Goal: Information Seeking & Learning: Learn about a topic

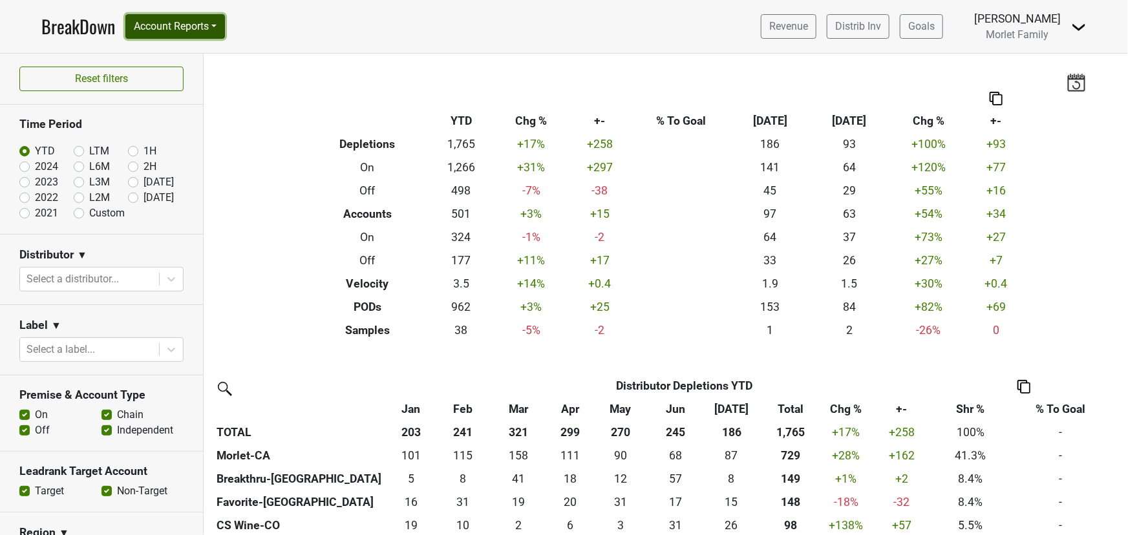
click at [164, 21] on button "Account Reports" at bounding box center [175, 26] width 100 height 25
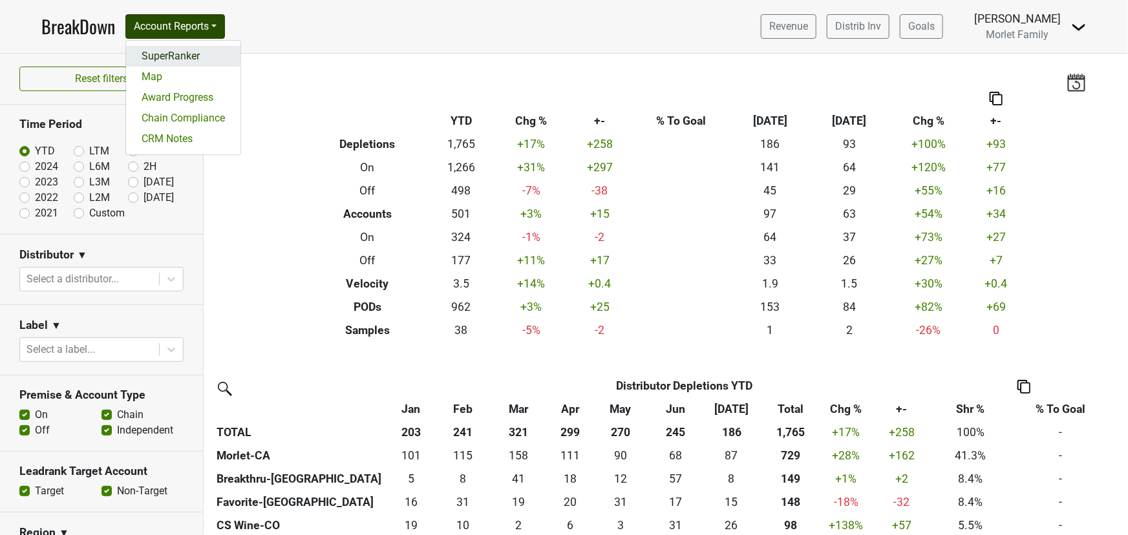
click at [153, 52] on link "SuperRanker" at bounding box center [183, 56] width 114 height 21
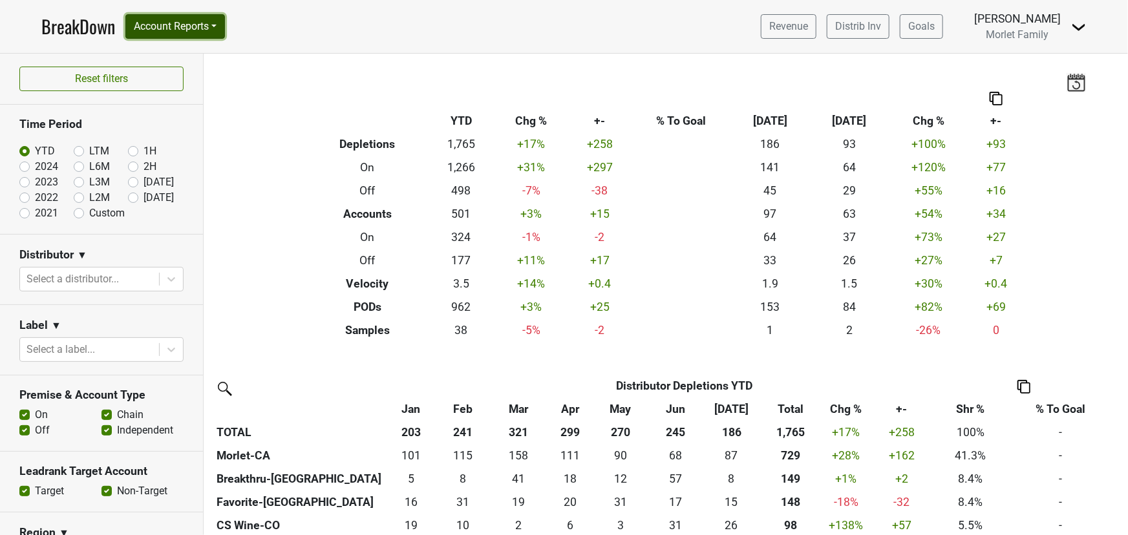
click at [165, 25] on button "Account Reports" at bounding box center [175, 26] width 100 height 25
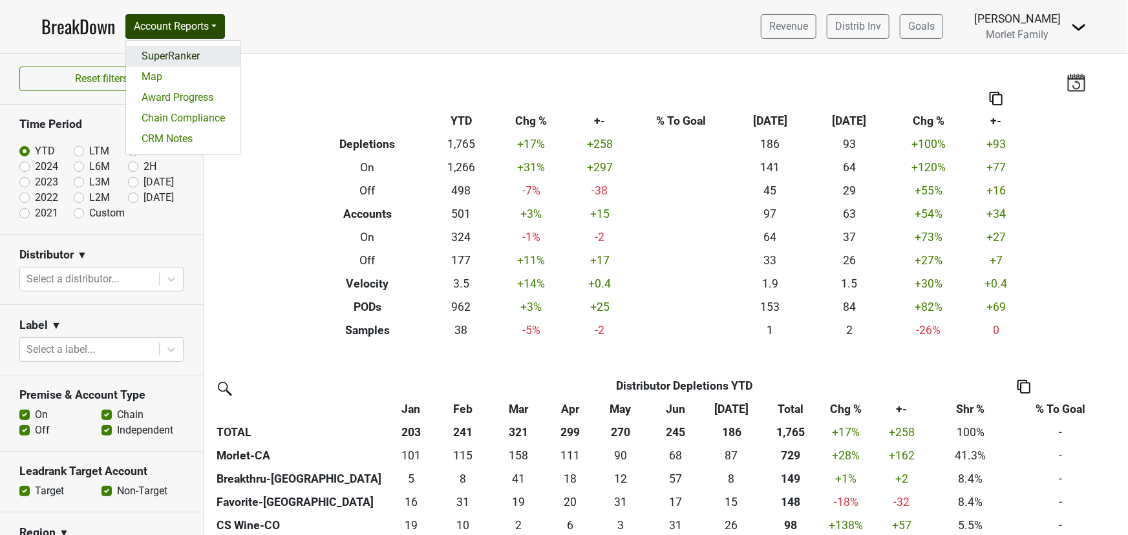
click at [178, 54] on link "SuperRanker" at bounding box center [183, 56] width 114 height 21
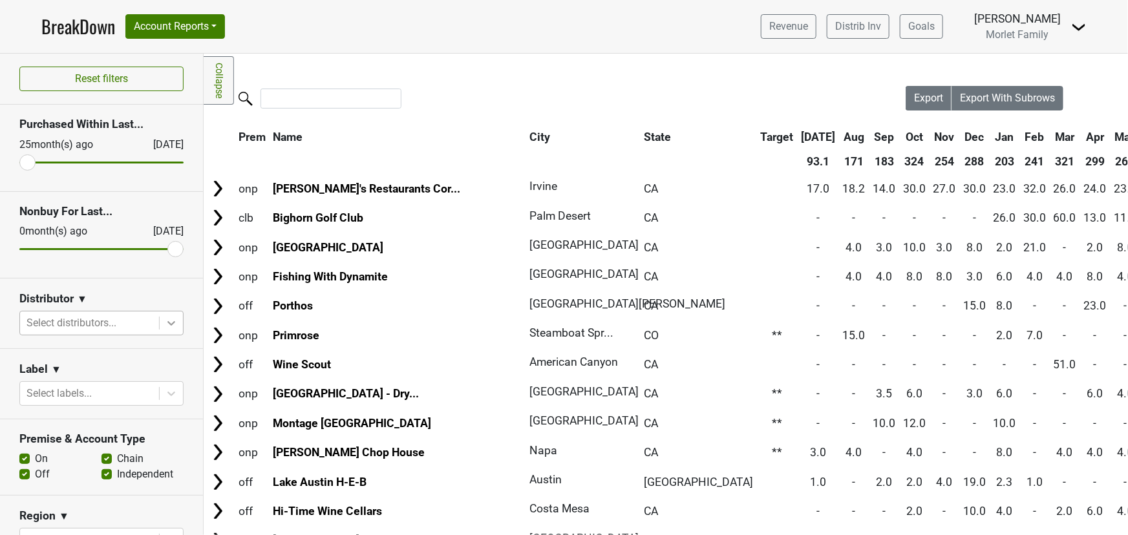
click at [165, 323] on icon at bounding box center [171, 323] width 13 height 13
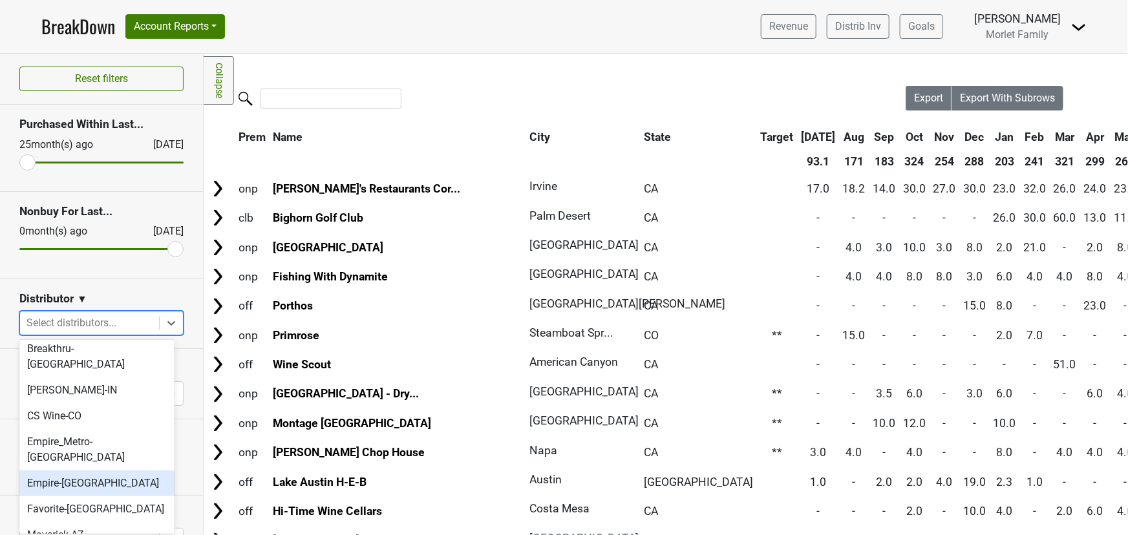
scroll to position [117, 0]
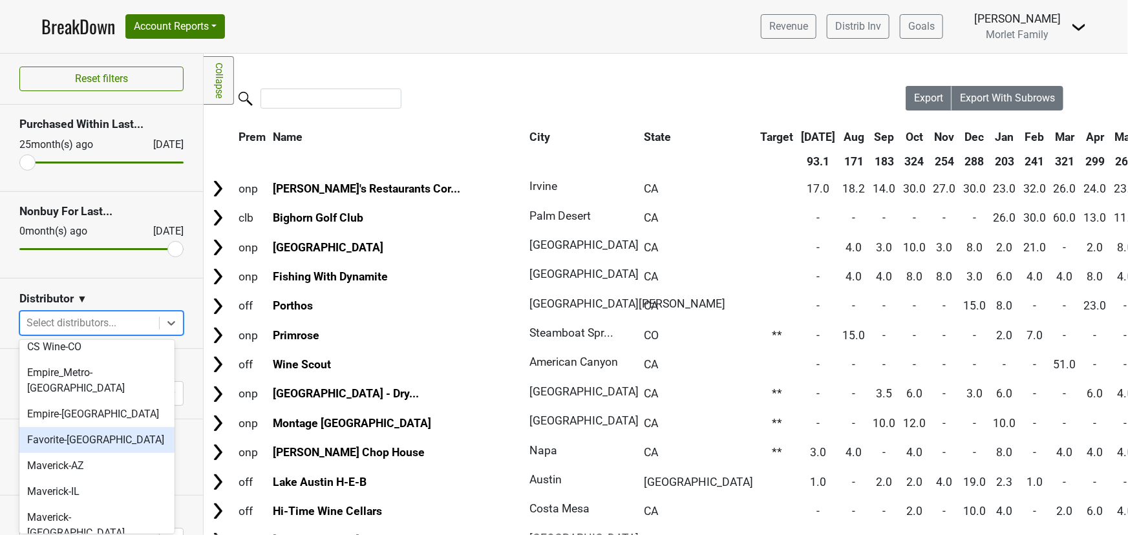
click at [92, 427] on div "Favorite-TX" at bounding box center [96, 440] width 155 height 26
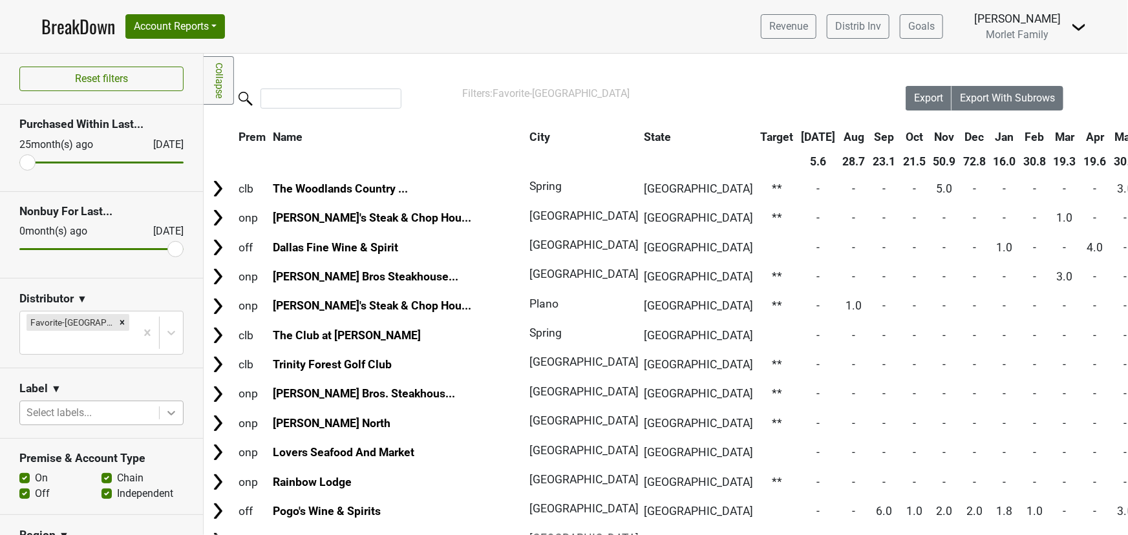
click at [165, 407] on icon at bounding box center [171, 413] width 13 height 13
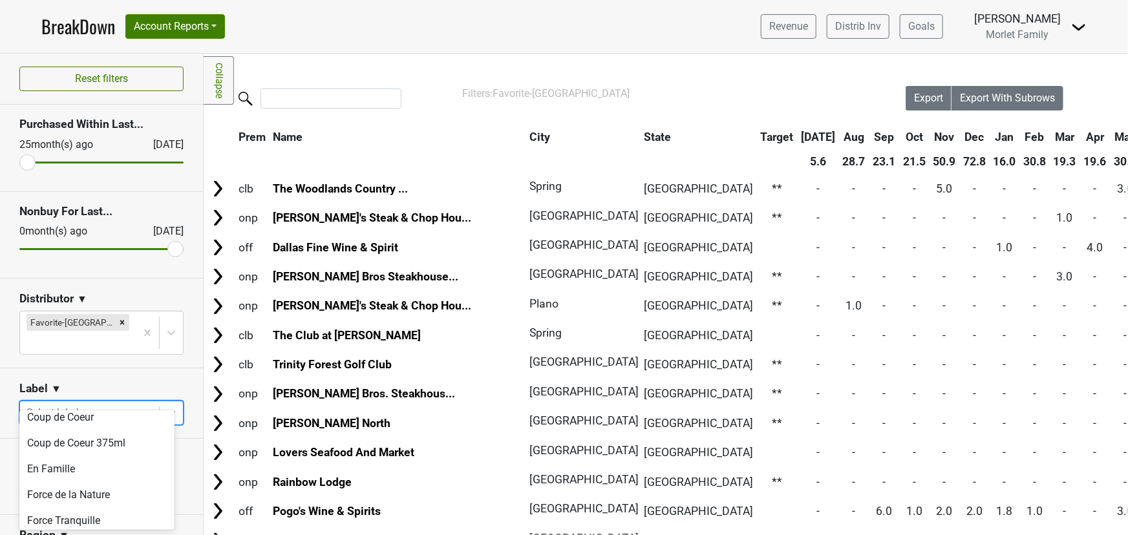
scroll to position [176, 0]
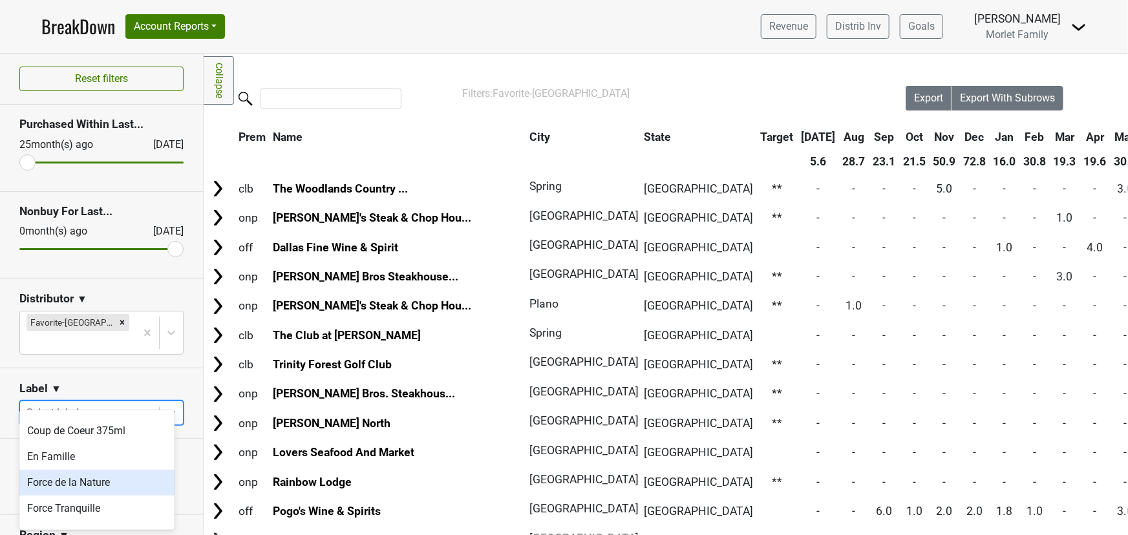
click at [101, 478] on div "Force de la Nature" at bounding box center [96, 483] width 155 height 26
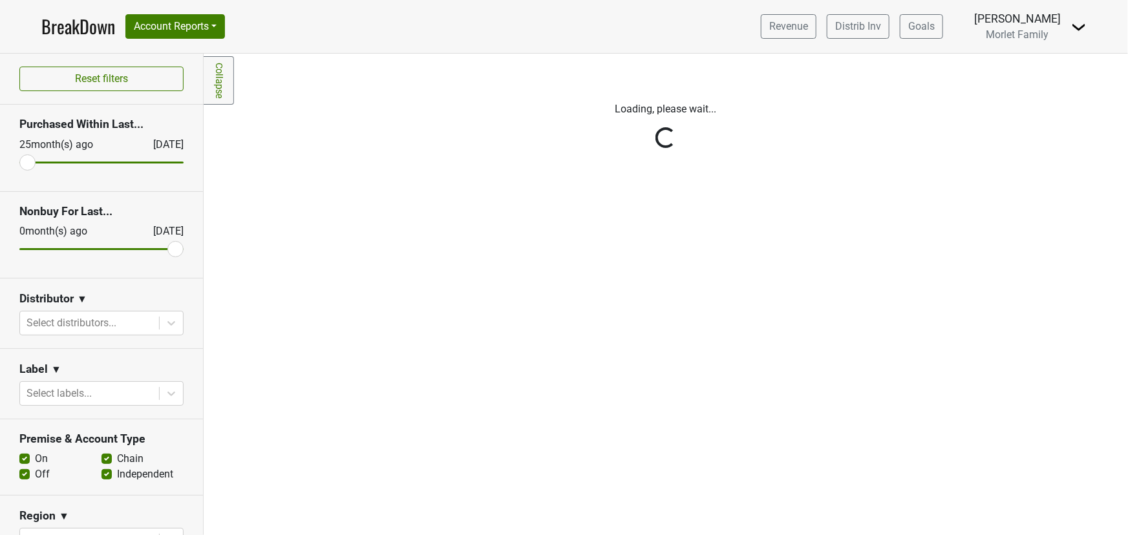
click at [165, 323] on icon at bounding box center [171, 323] width 13 height 13
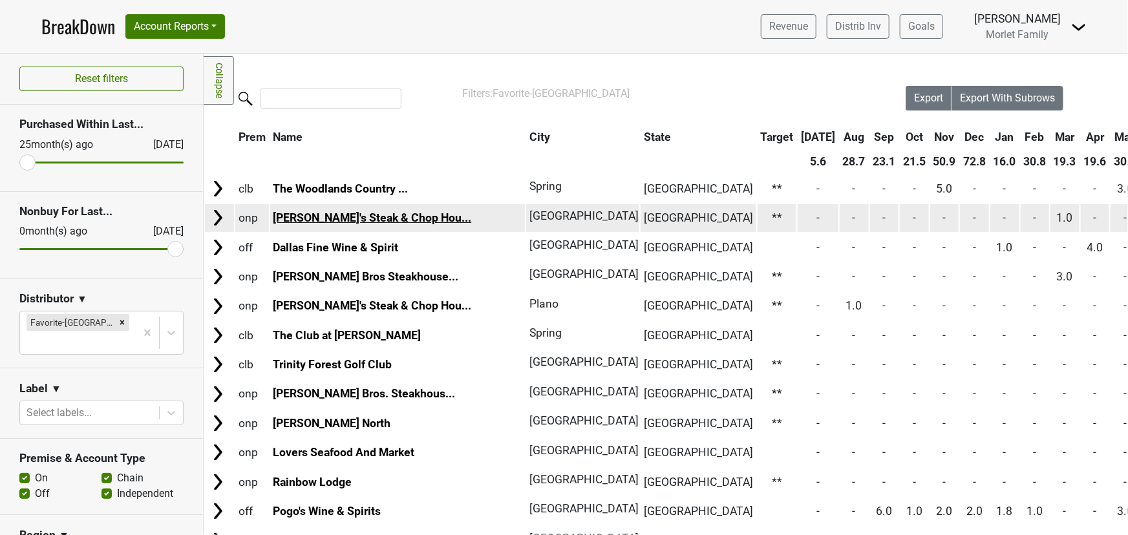
click at [310, 218] on link "Bob's Steak & Chop Hou..." at bounding box center [372, 217] width 198 height 13
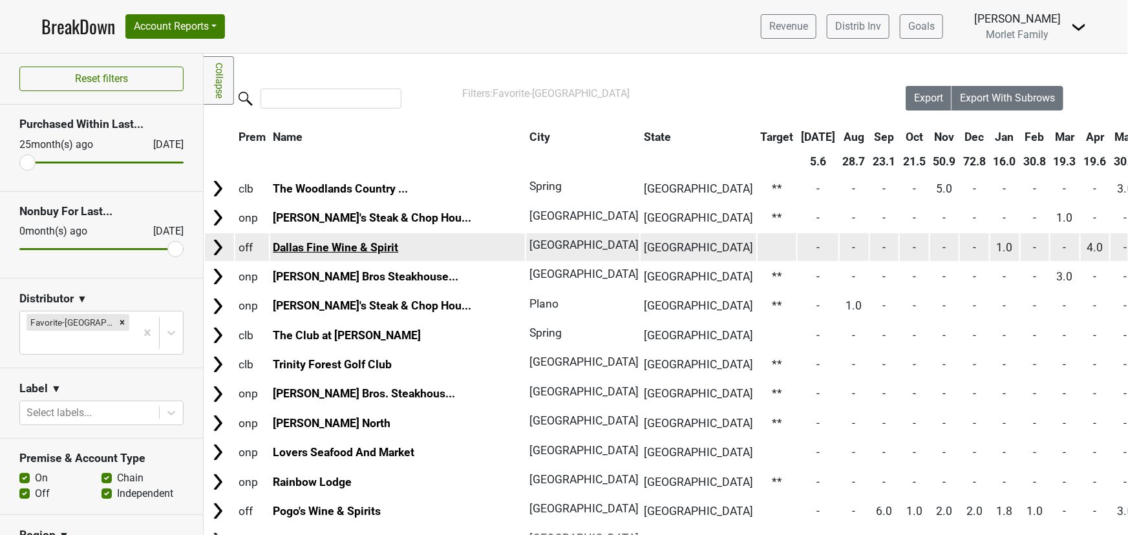
click at [336, 251] on link "Dallas Fine Wine & Spirit" at bounding box center [335, 247] width 125 height 13
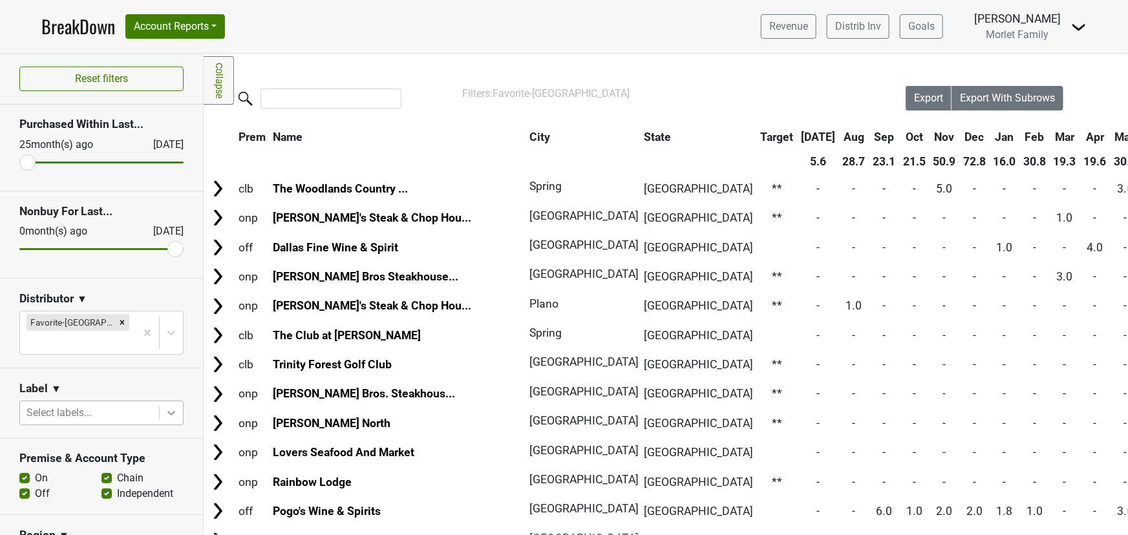
click at [167, 407] on icon at bounding box center [171, 413] width 13 height 13
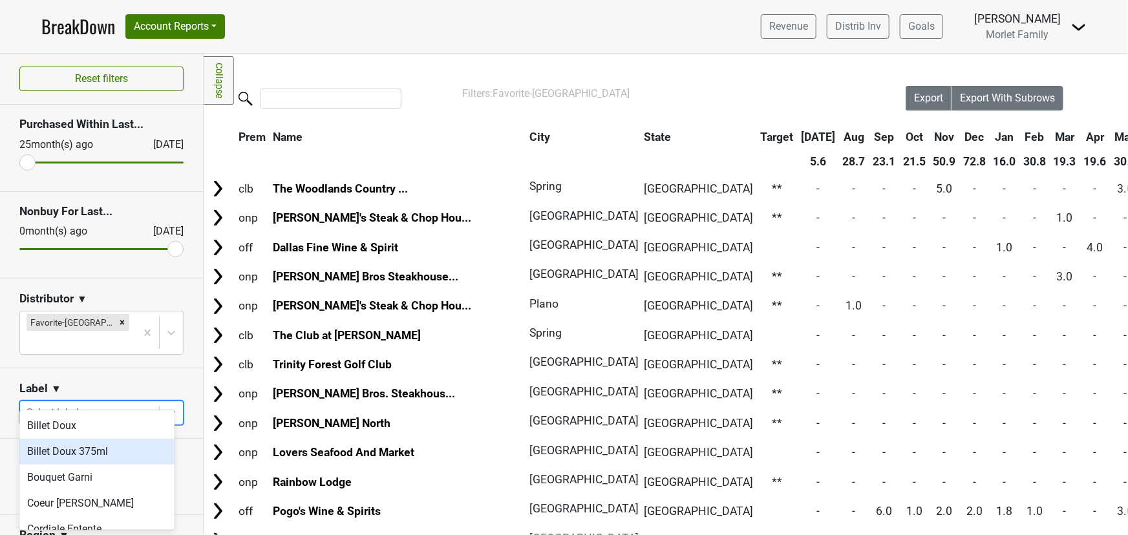
click at [136, 446] on div "Billet Doux 375ml" at bounding box center [96, 452] width 155 height 26
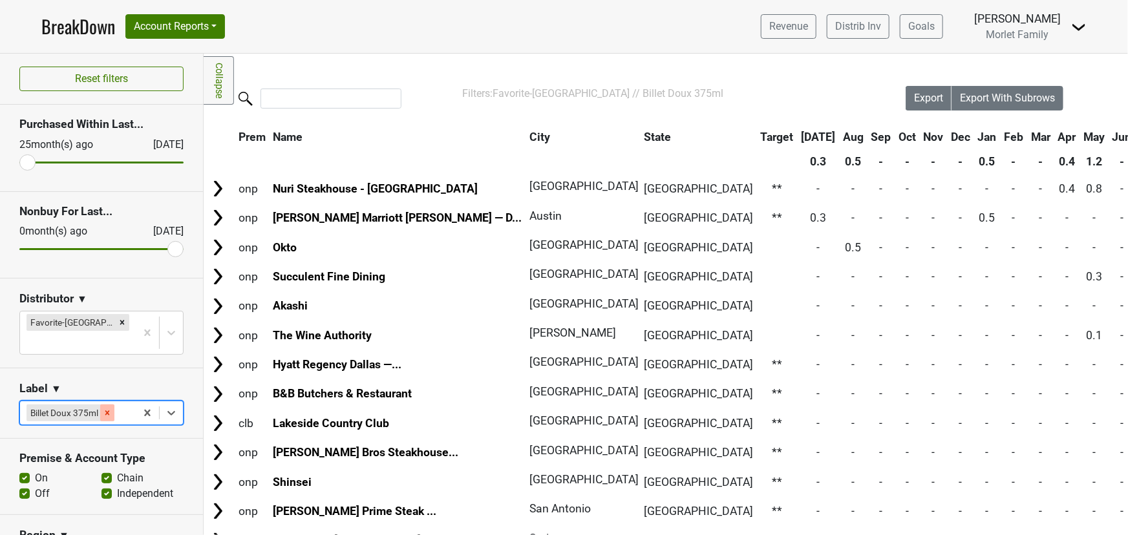
click at [103, 409] on icon "Remove Billet Doux 375ml" at bounding box center [107, 413] width 9 height 9
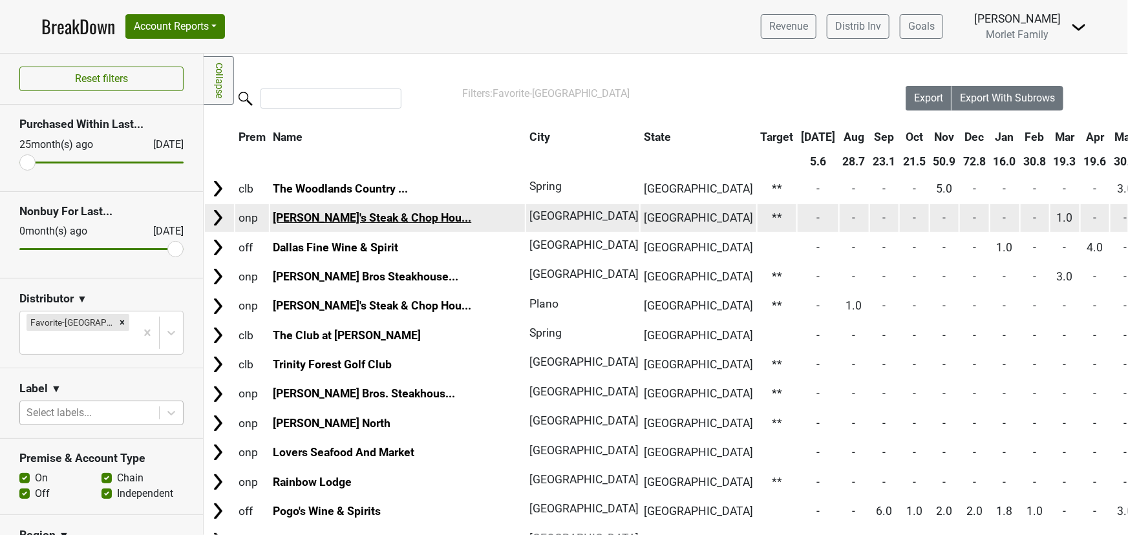
click at [348, 211] on link "Bob's Steak & Chop Hou..." at bounding box center [372, 217] width 198 height 13
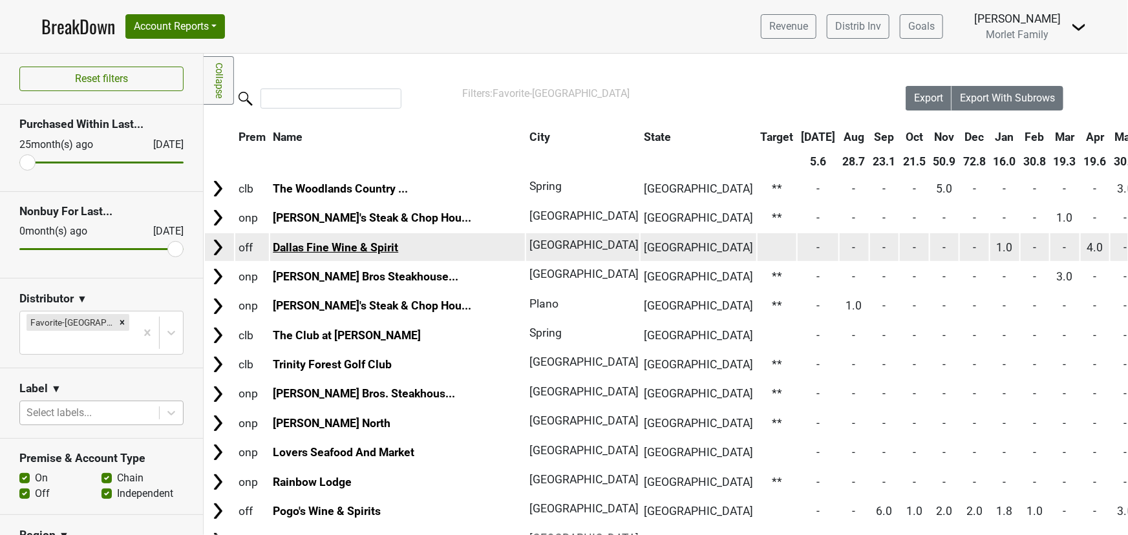
click at [384, 250] on link "Dallas Fine Wine & Spirit" at bounding box center [335, 247] width 125 height 13
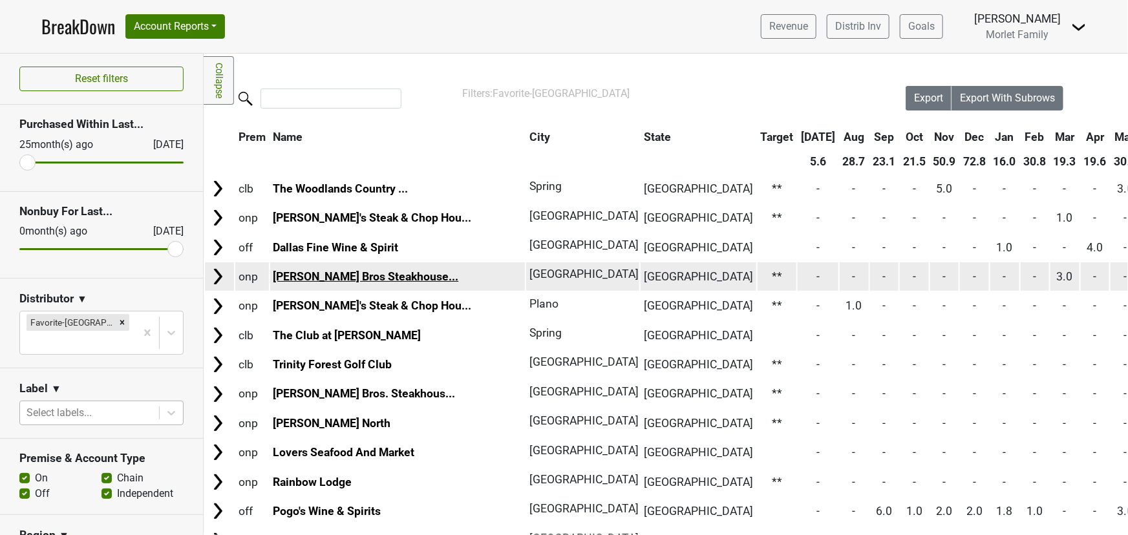
click at [365, 274] on link "[PERSON_NAME] Bros Steakhouse..." at bounding box center [366, 276] width 186 height 13
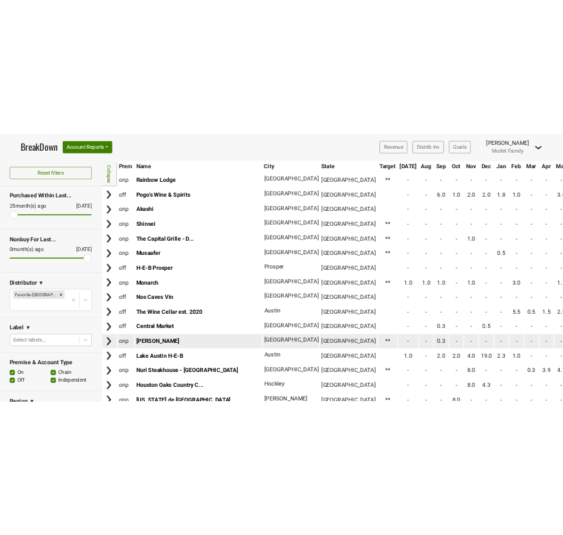
scroll to position [411, 0]
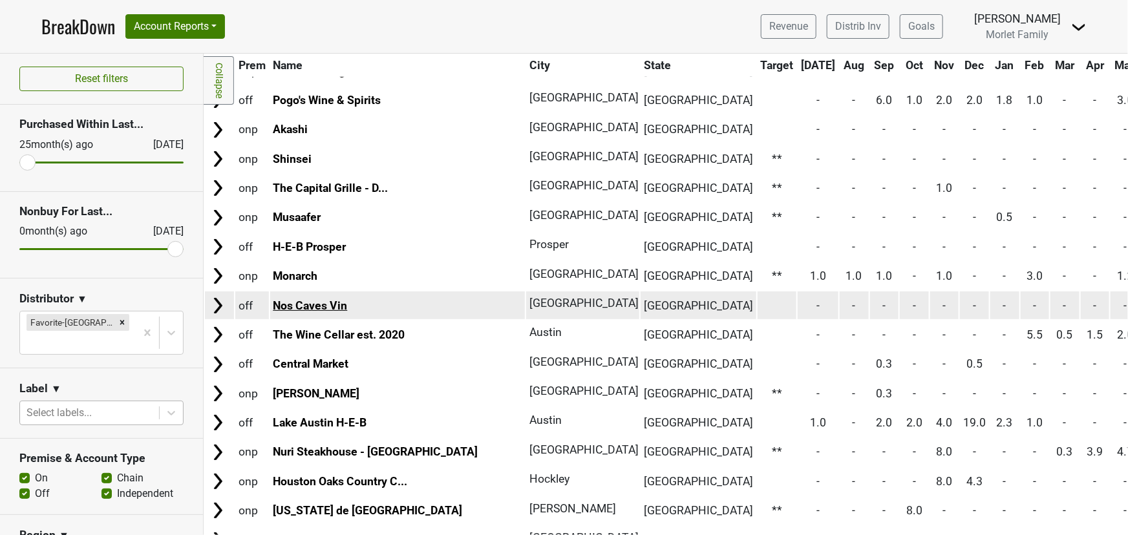
click at [326, 299] on link "Nos Caves Vin" at bounding box center [310, 305] width 74 height 13
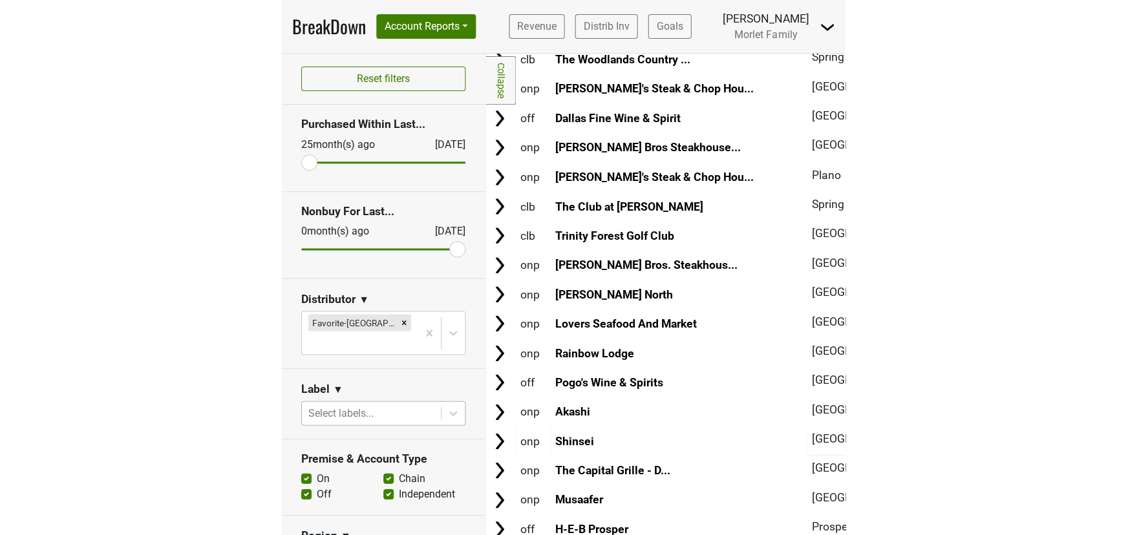
scroll to position [235, 0]
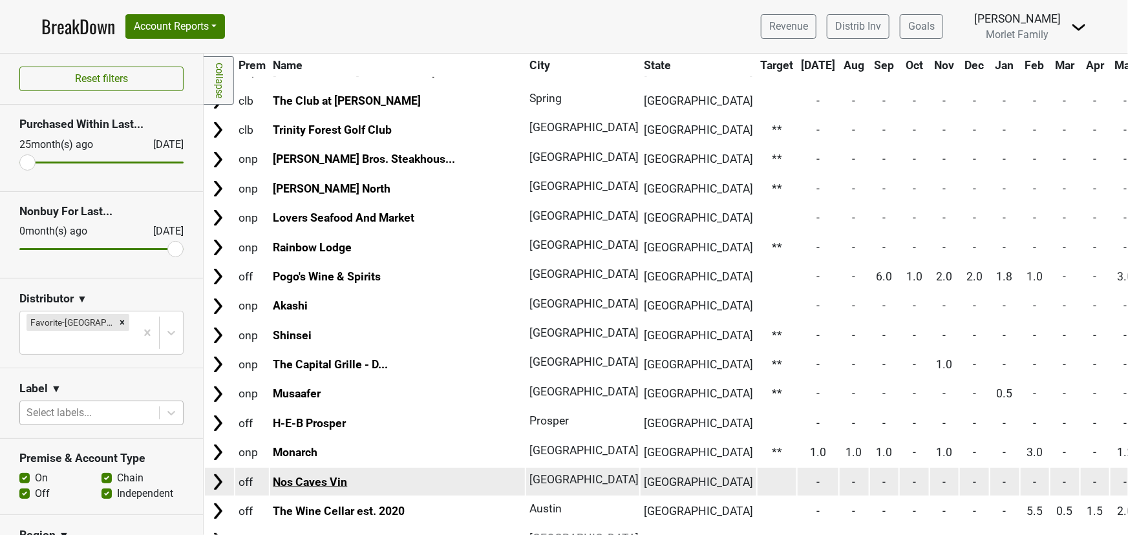
click at [336, 476] on link "Nos Caves Vin" at bounding box center [310, 482] width 74 height 13
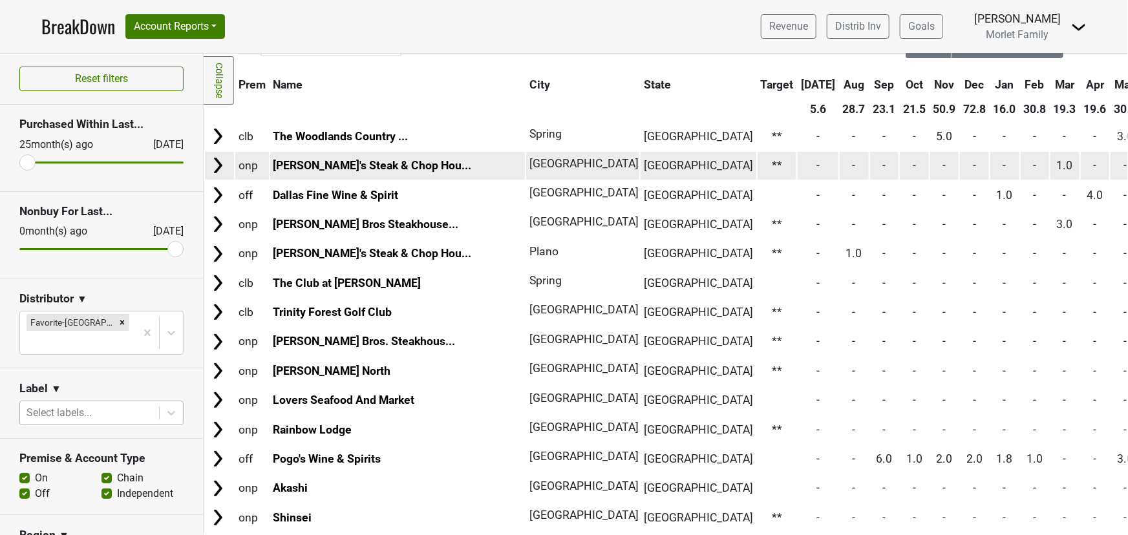
scroll to position [0, 0]
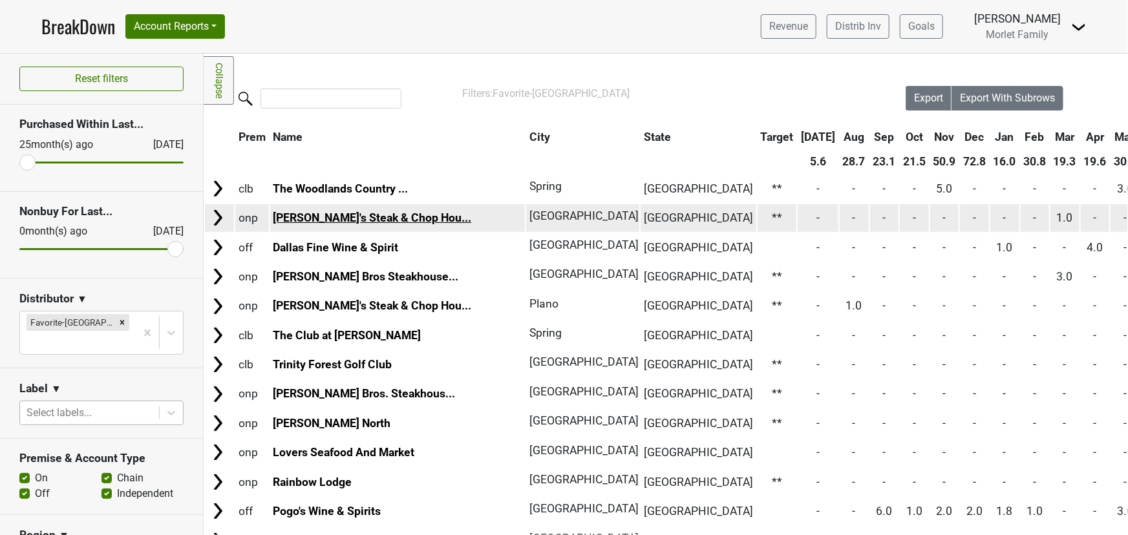
click at [354, 220] on link "Bob's Steak & Chop Hou..." at bounding box center [372, 217] width 198 height 13
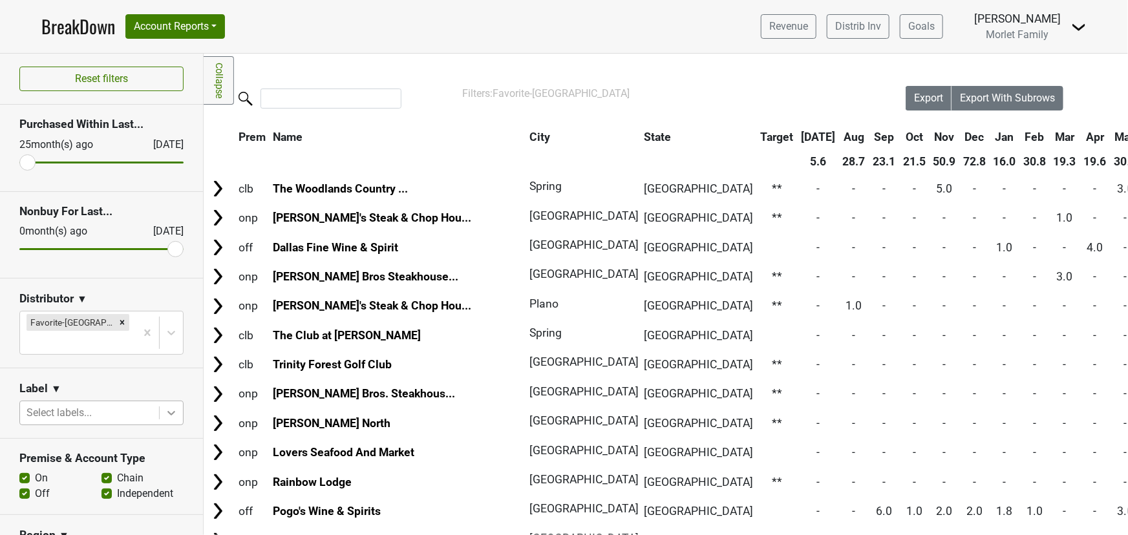
click at [167, 411] on icon at bounding box center [171, 413] width 8 height 5
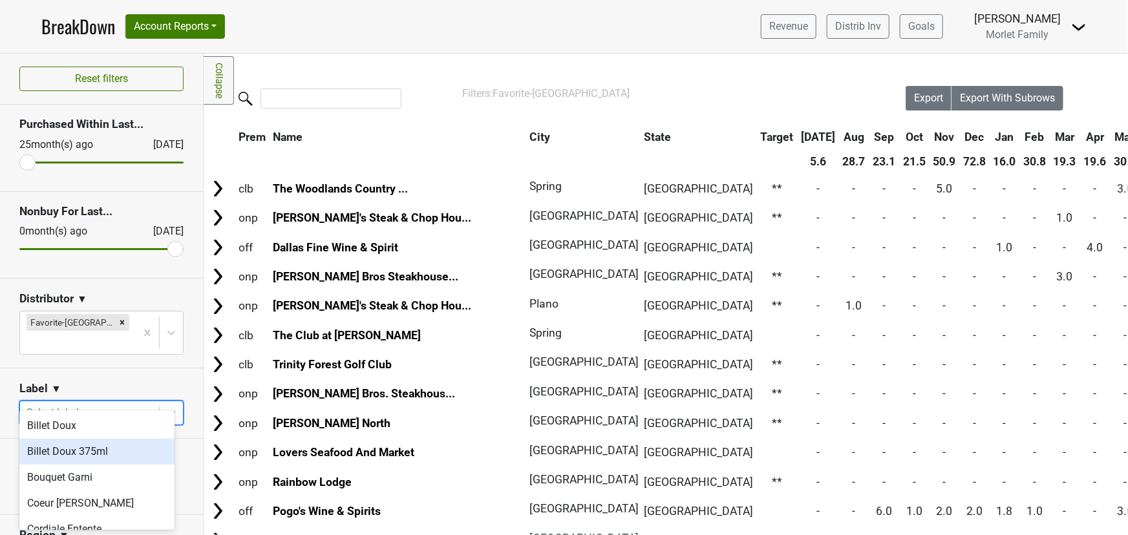
scroll to position [235, 0]
click at [84, 449] on div "Force Tranquille" at bounding box center [96, 450] width 155 height 26
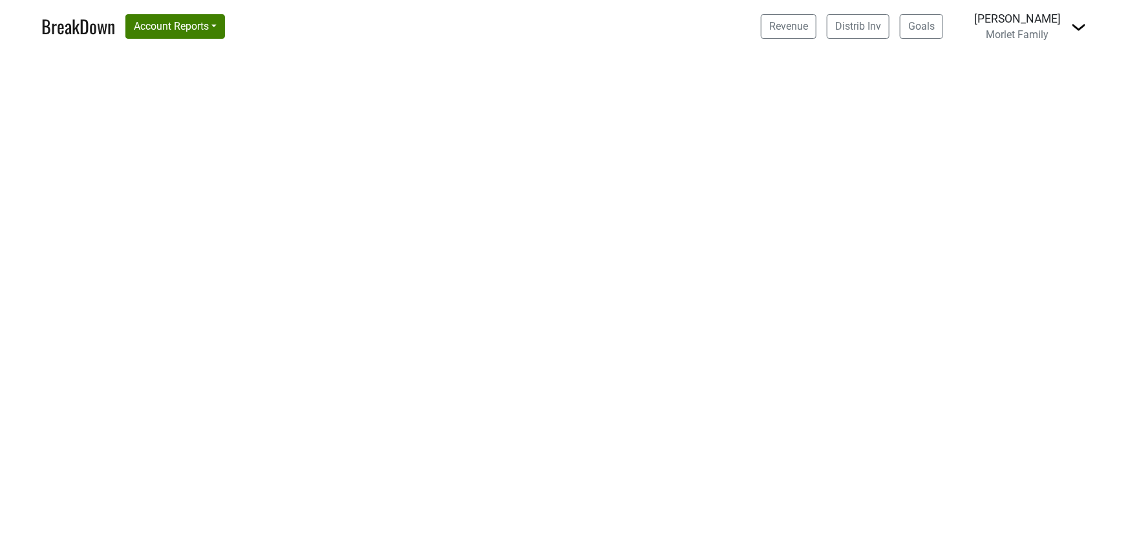
select select "CA"
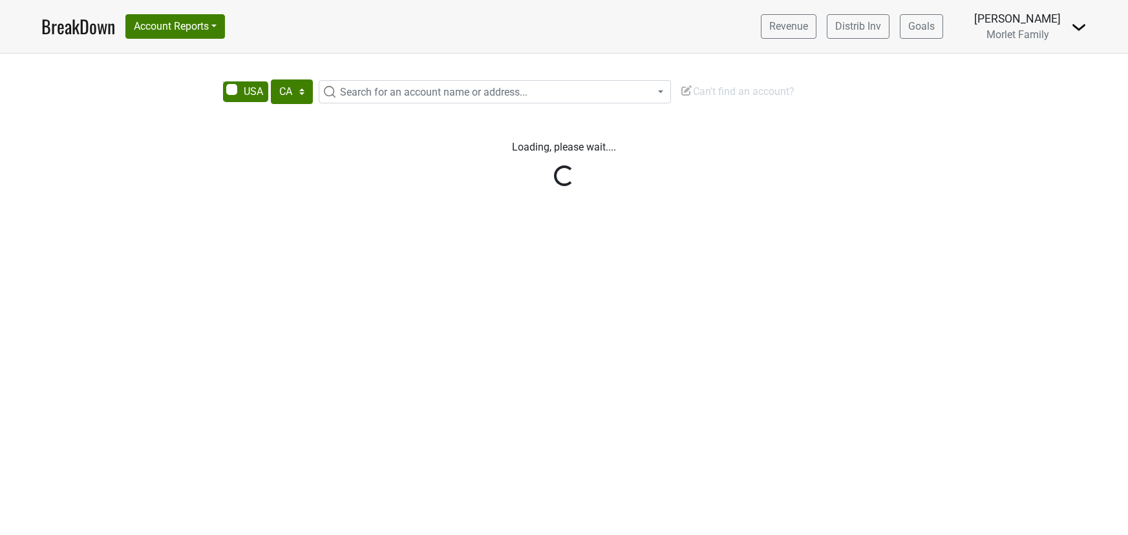
select select "CA"
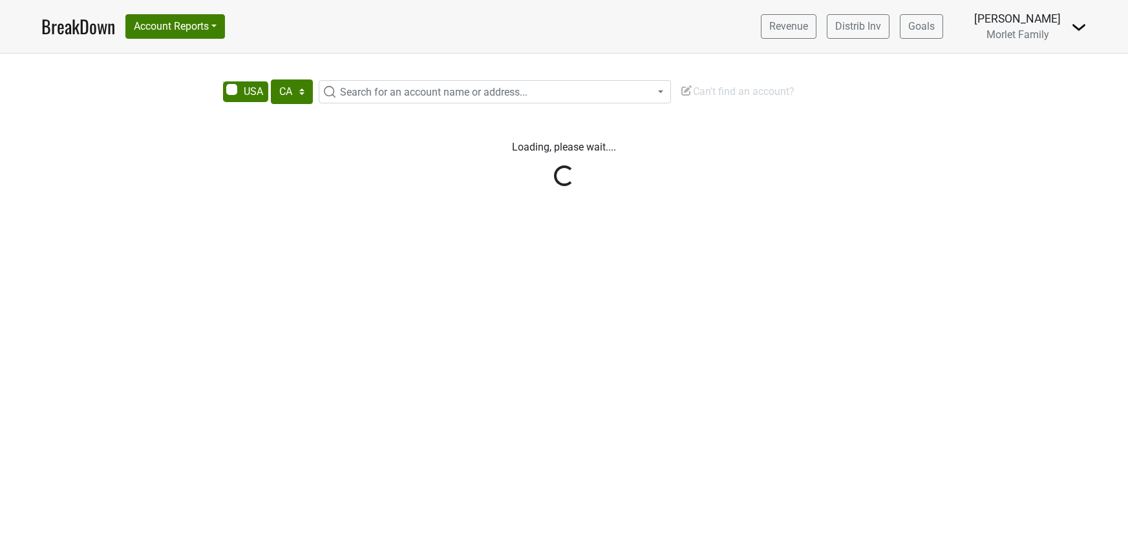
select select "CA"
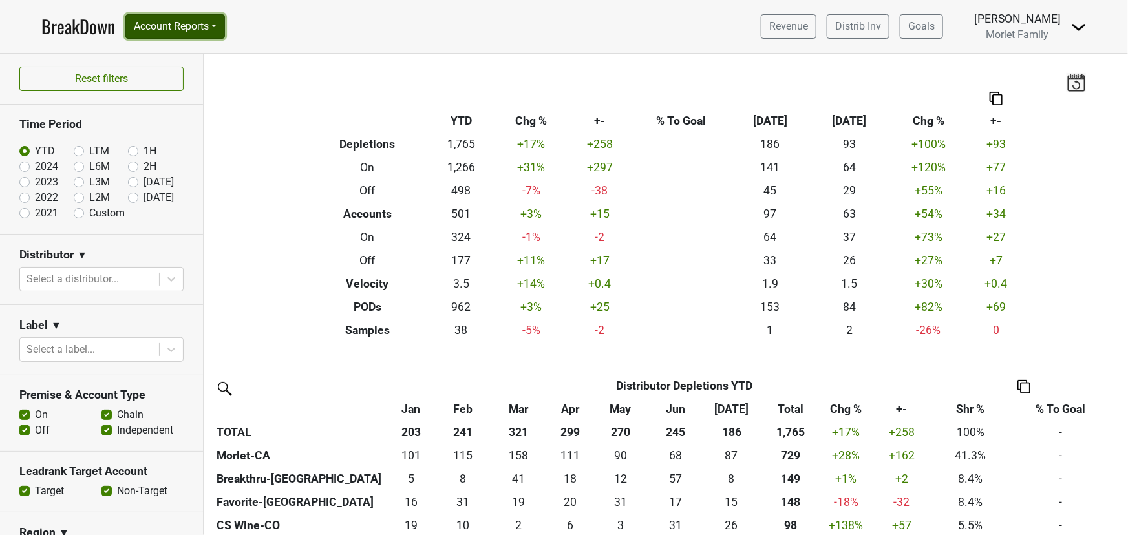
click at [145, 29] on button "Account Reports" at bounding box center [175, 26] width 100 height 25
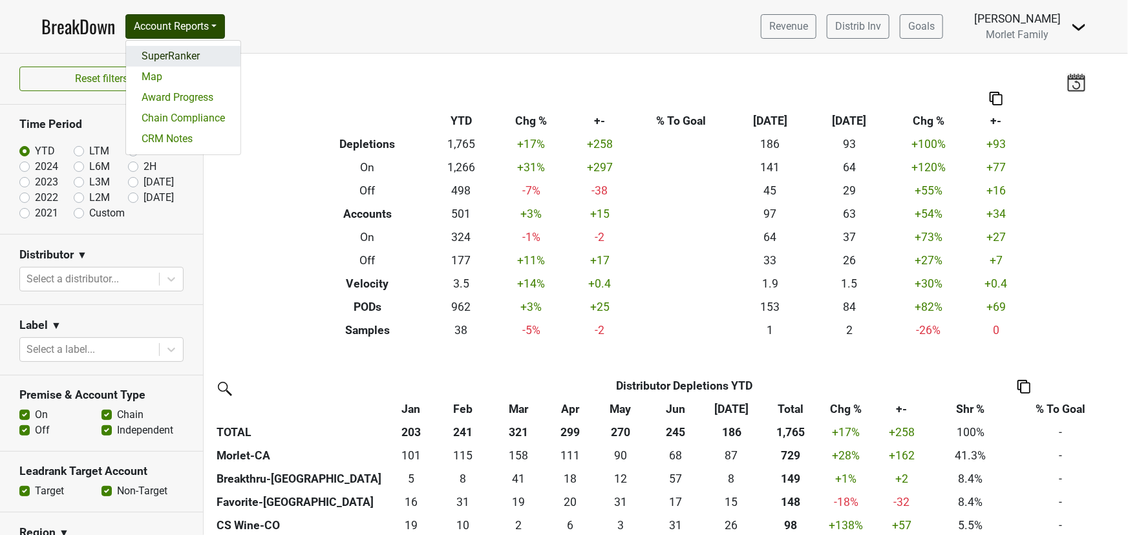
click at [164, 56] on link "SuperRanker" at bounding box center [183, 56] width 114 height 21
